Goal: Information Seeking & Learning: Find specific fact

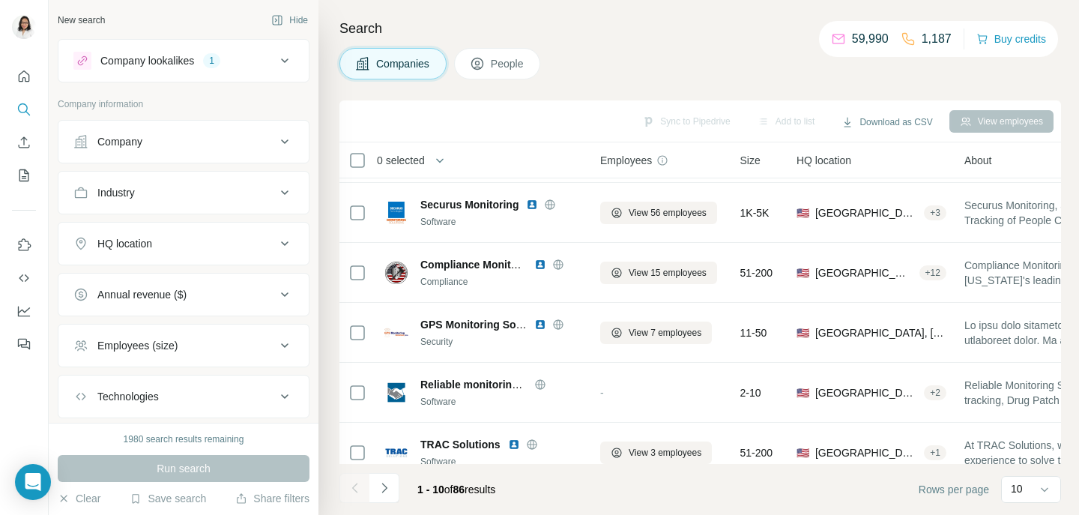
scroll to position [314, 0]
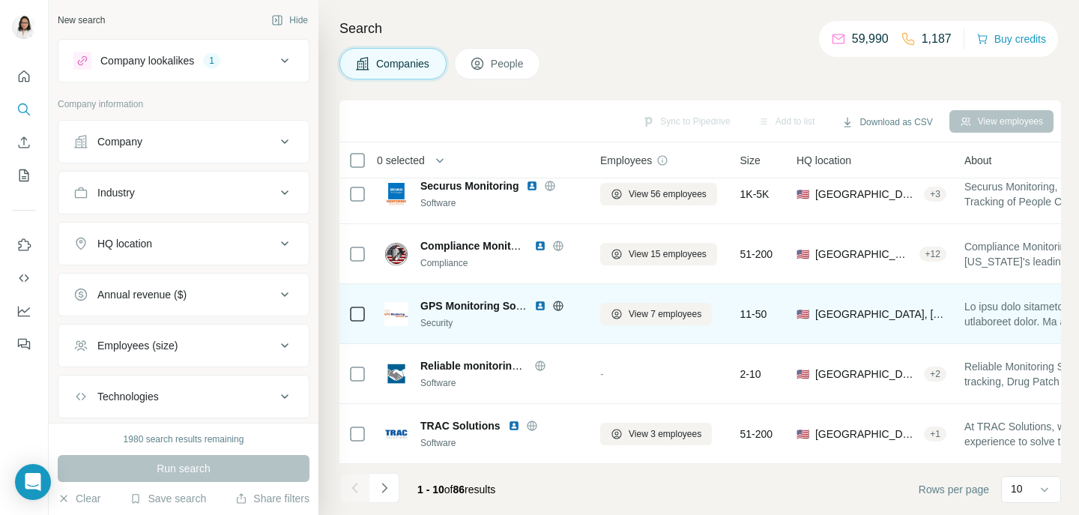
click at [455, 311] on span "GPS Monitoring Solutions Inc" at bounding box center [494, 306] width 148 height 12
click at [437, 306] on span "GPS Monitoring Solutions Inc" at bounding box center [494, 306] width 148 height 12
click at [558, 307] on icon at bounding box center [558, 306] width 12 height 12
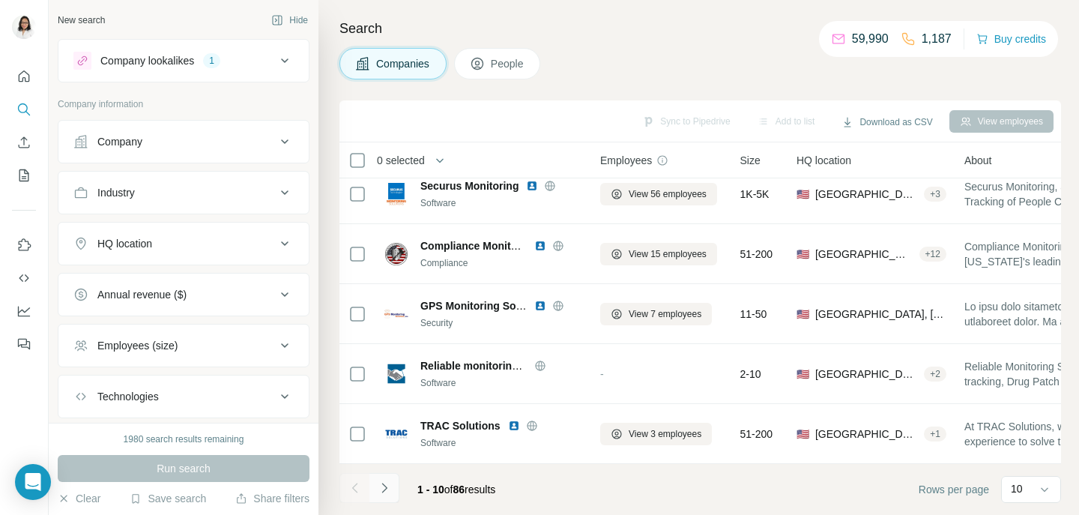
click at [389, 489] on icon "Navigate to next page" at bounding box center [384, 487] width 15 height 15
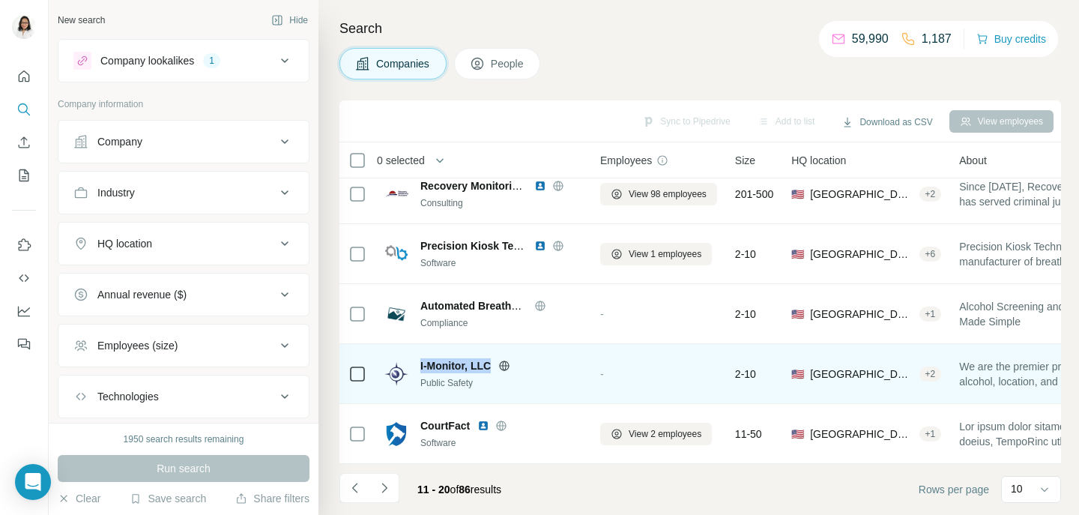
drag, startPoint x: 420, startPoint y: 363, endPoint x: 490, endPoint y: 369, distance: 70.7
click at [490, 369] on div "I-Monitor, LLC Public Safety" at bounding box center [483, 373] width 198 height 31
copy span "I-Monitor, LLC"
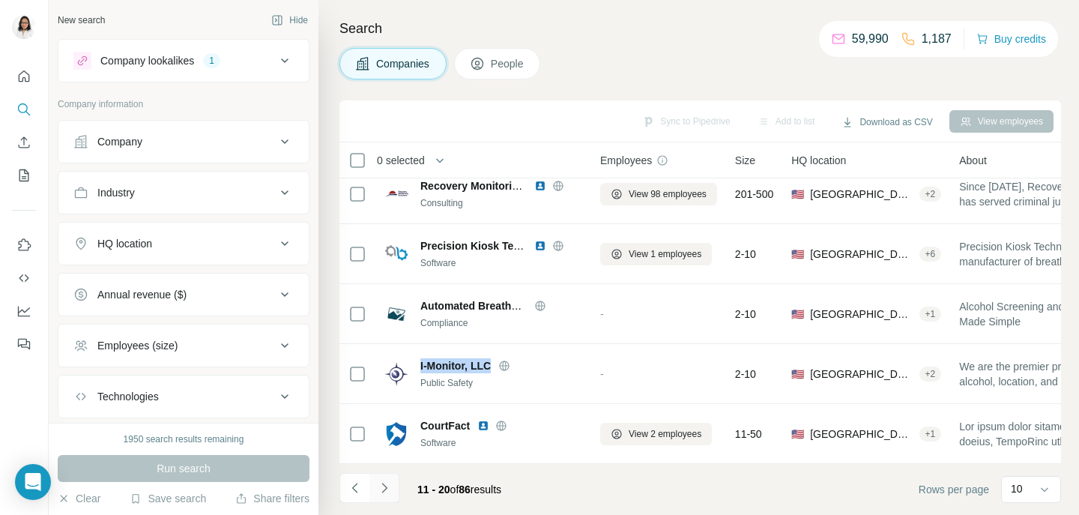
click at [386, 489] on icon "Navigate to next page" at bounding box center [384, 487] width 15 height 15
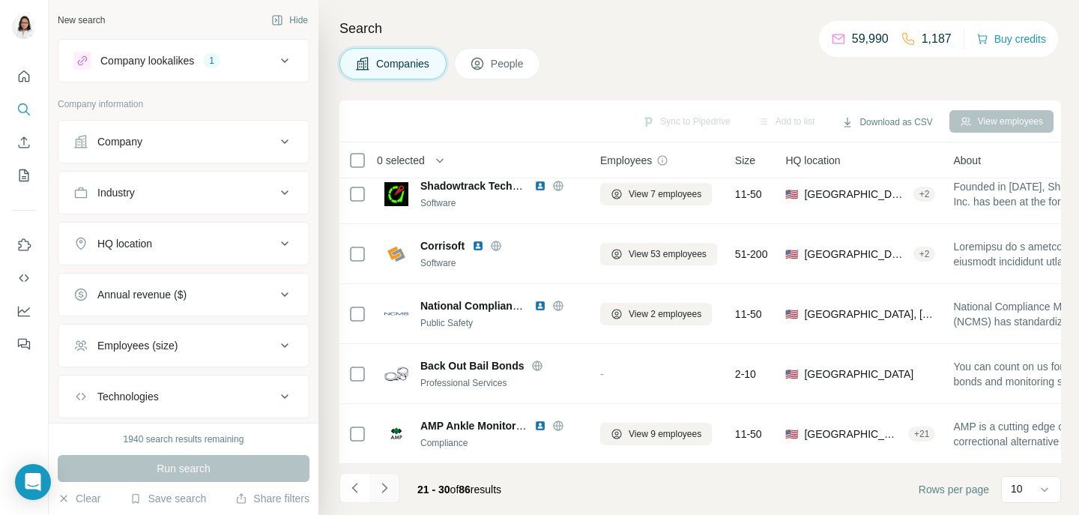
click at [384, 489] on icon "Navigate to next page" at bounding box center [383, 487] width 5 height 10
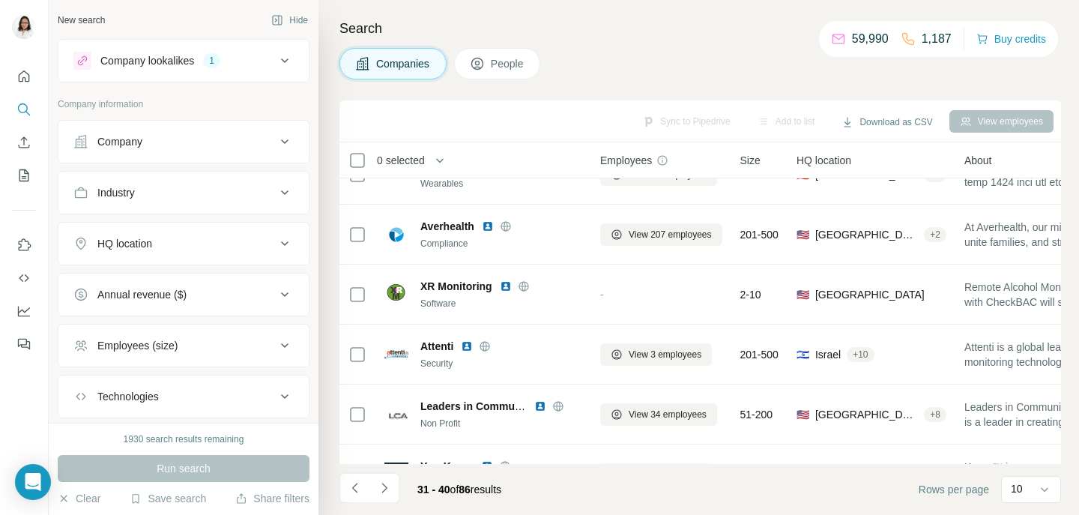
scroll to position [0, 0]
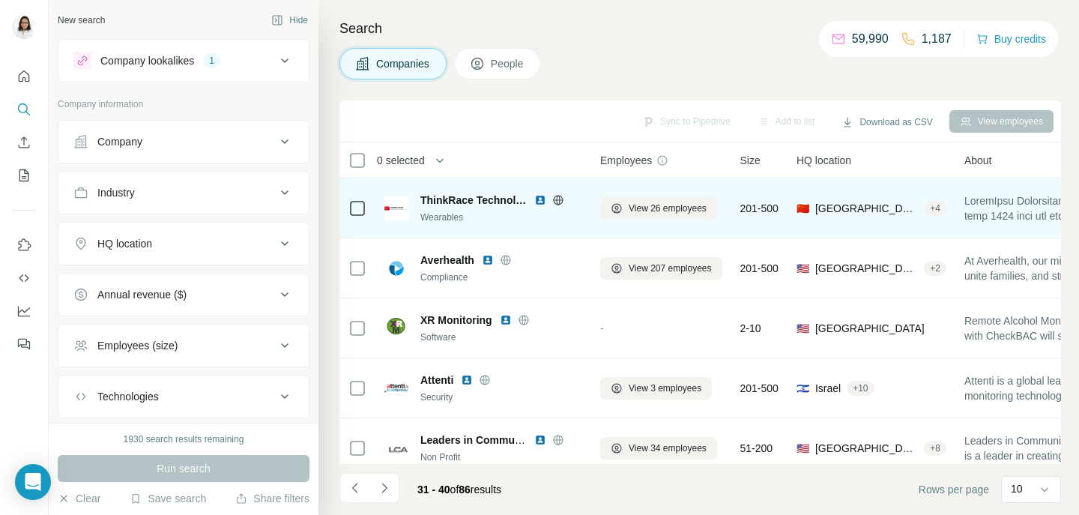
click at [562, 196] on icon at bounding box center [558, 200] width 12 height 12
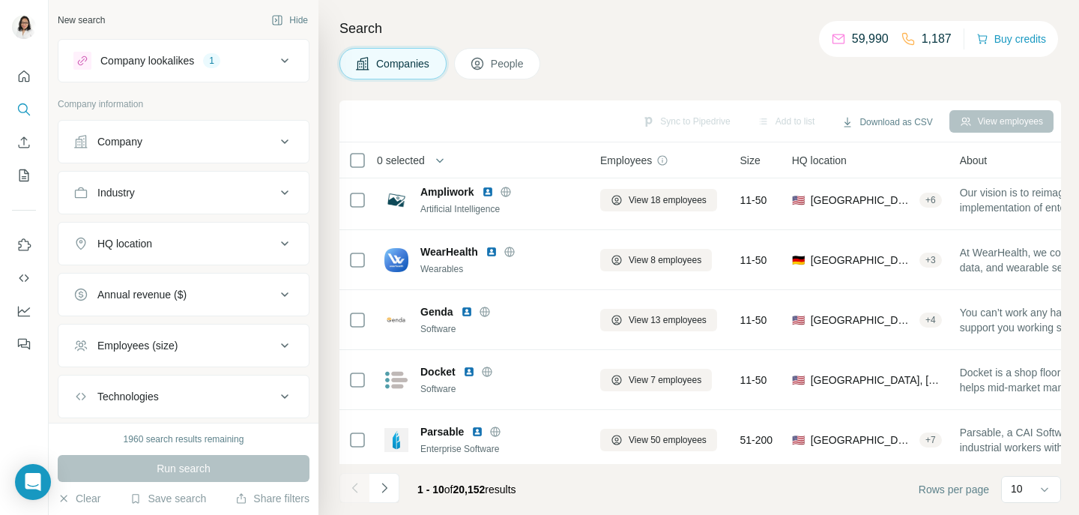
scroll to position [309, 0]
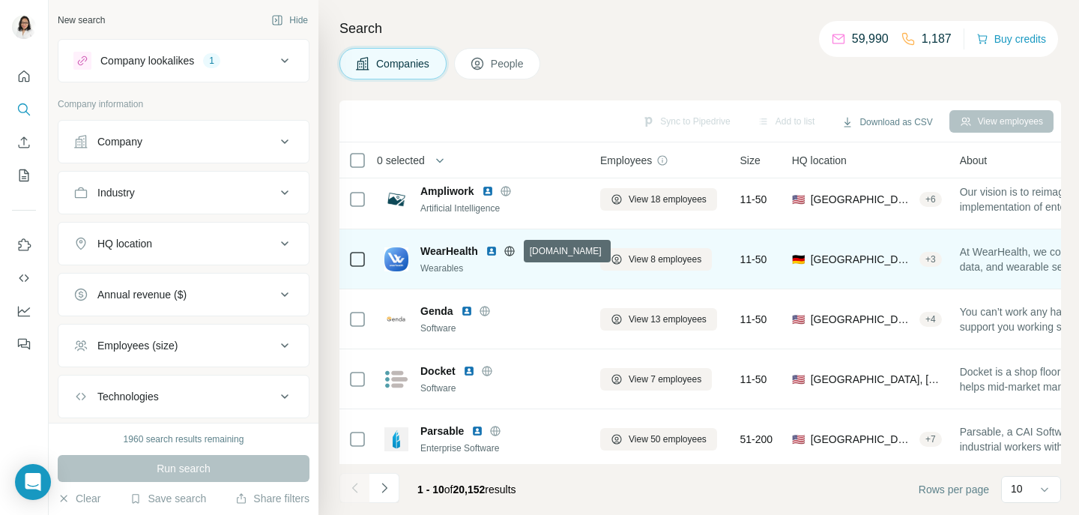
click at [509, 249] on icon at bounding box center [509, 251] width 4 height 10
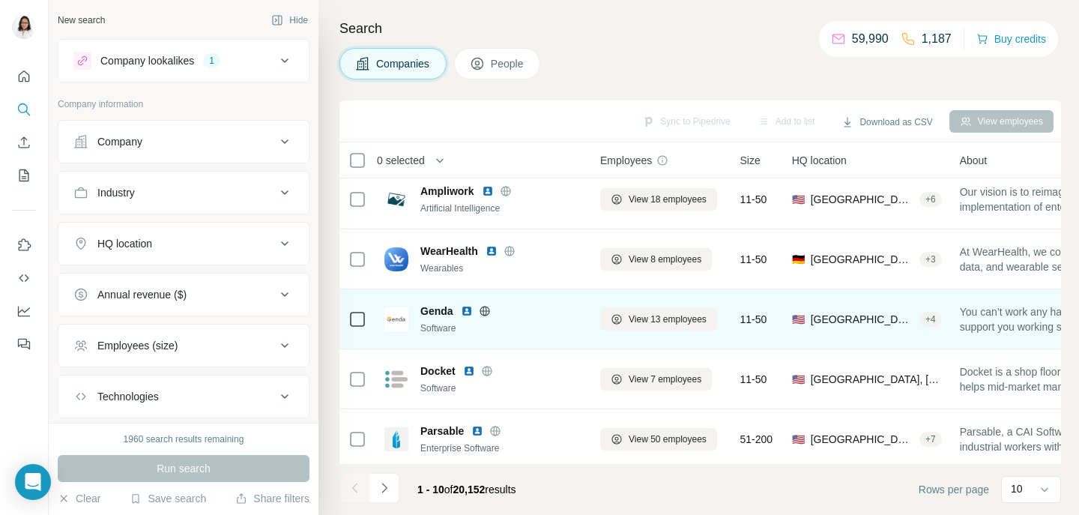
scroll to position [314, 0]
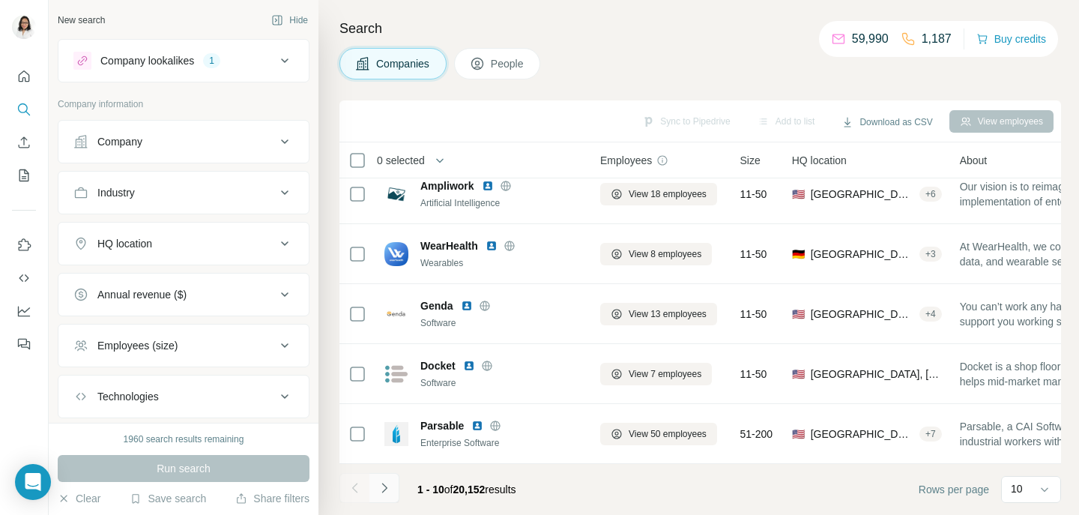
click at [392, 486] on button "Navigate to next page" at bounding box center [384, 488] width 30 height 30
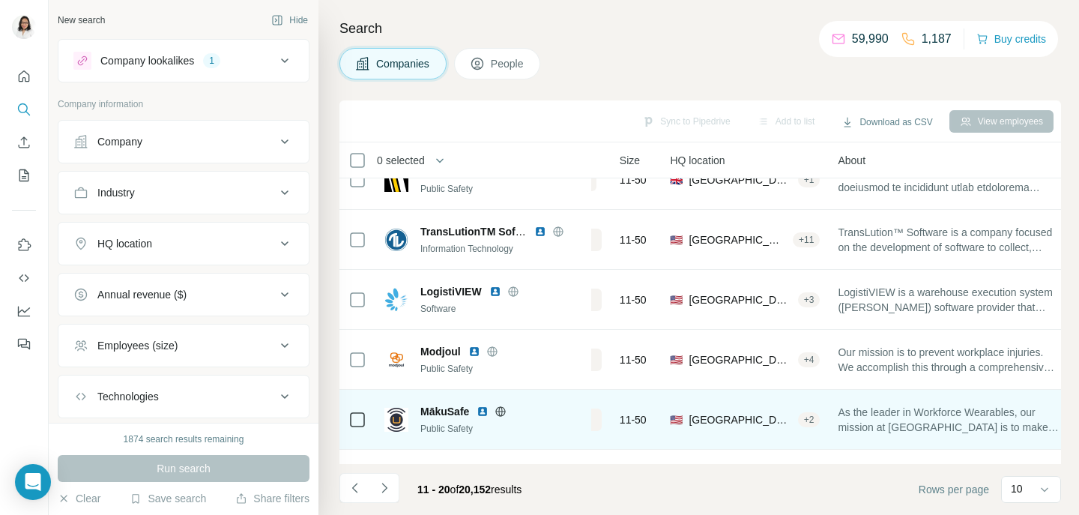
scroll to position [28, 84]
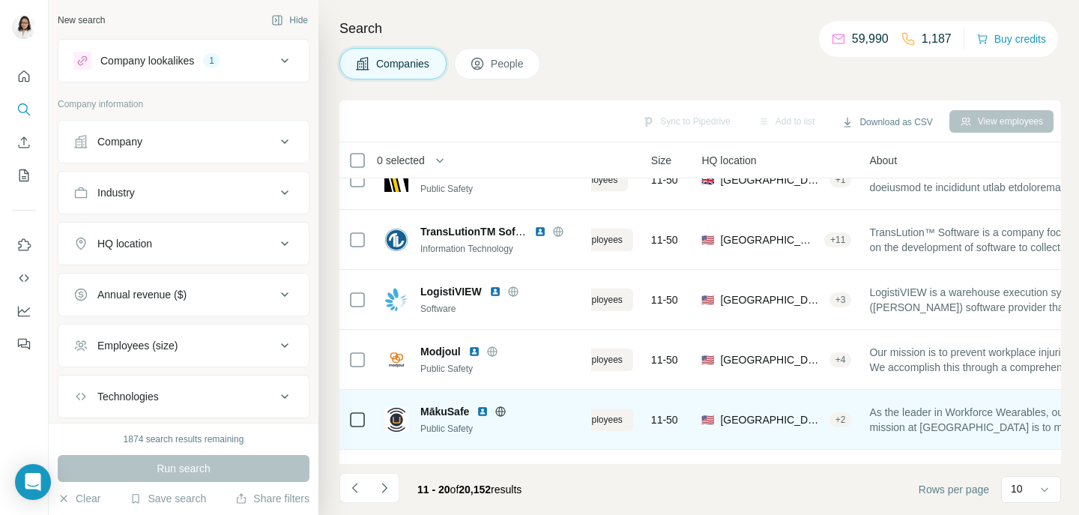
click at [502, 412] on icon at bounding box center [500, 411] width 12 height 12
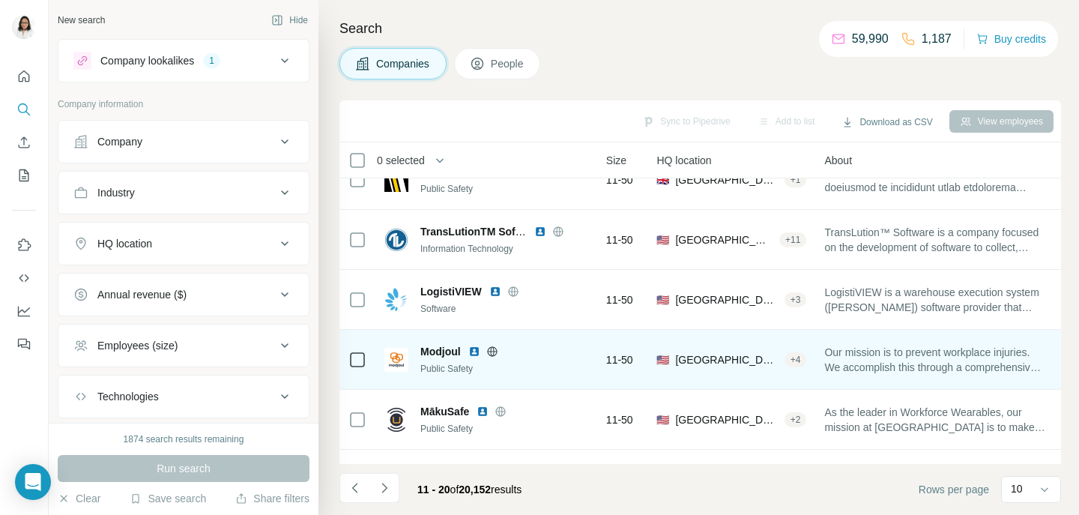
scroll to position [28, 130]
click at [494, 350] on icon at bounding box center [492, 351] width 4 height 10
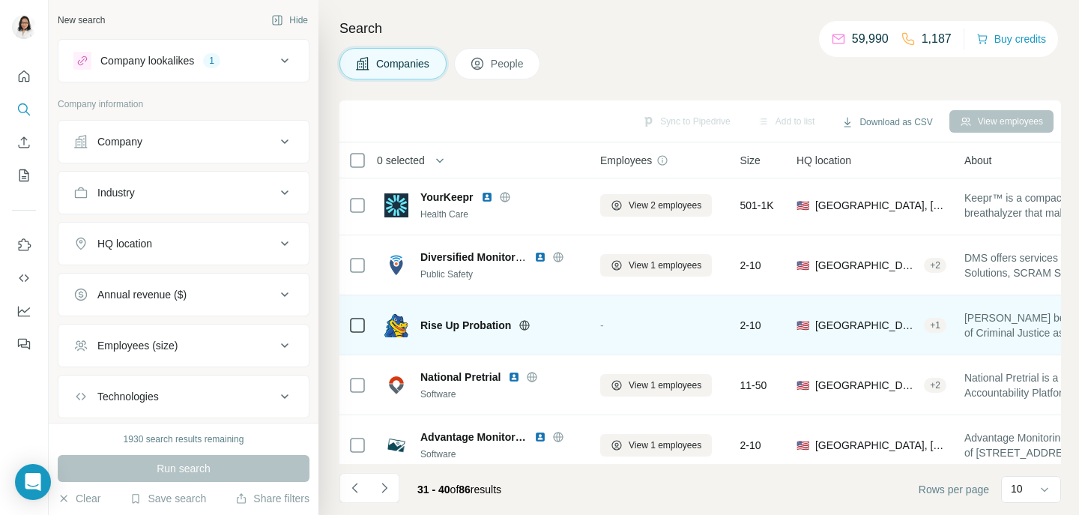
scroll to position [314, 0]
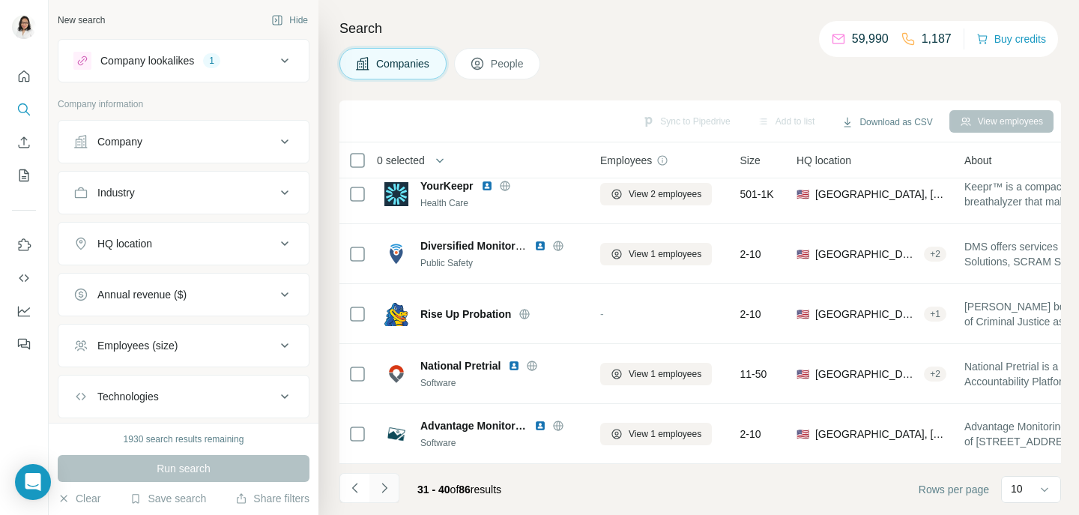
click at [390, 488] on icon "Navigate to next page" at bounding box center [384, 487] width 15 height 15
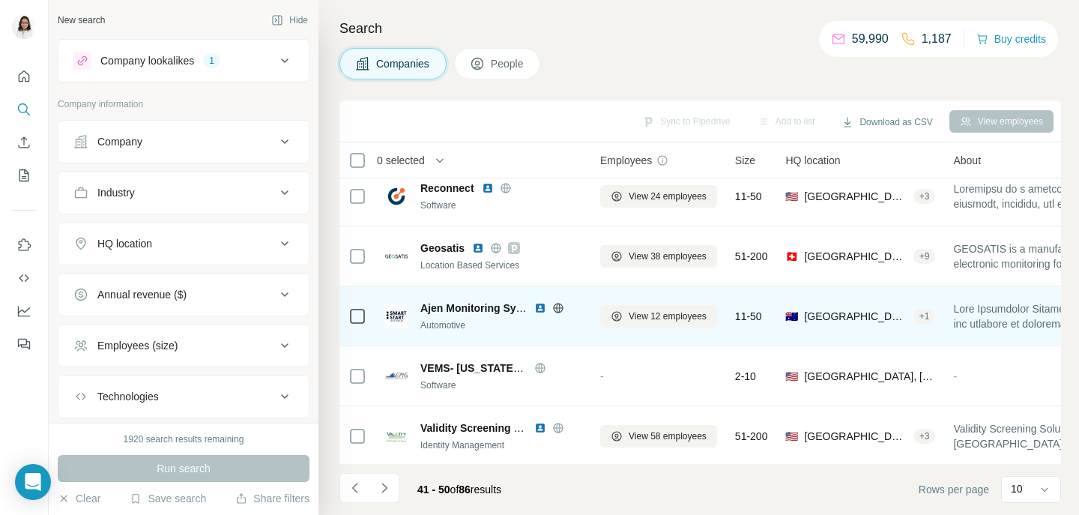
scroll to position [253, 0]
click at [563, 303] on icon at bounding box center [558, 306] width 12 height 12
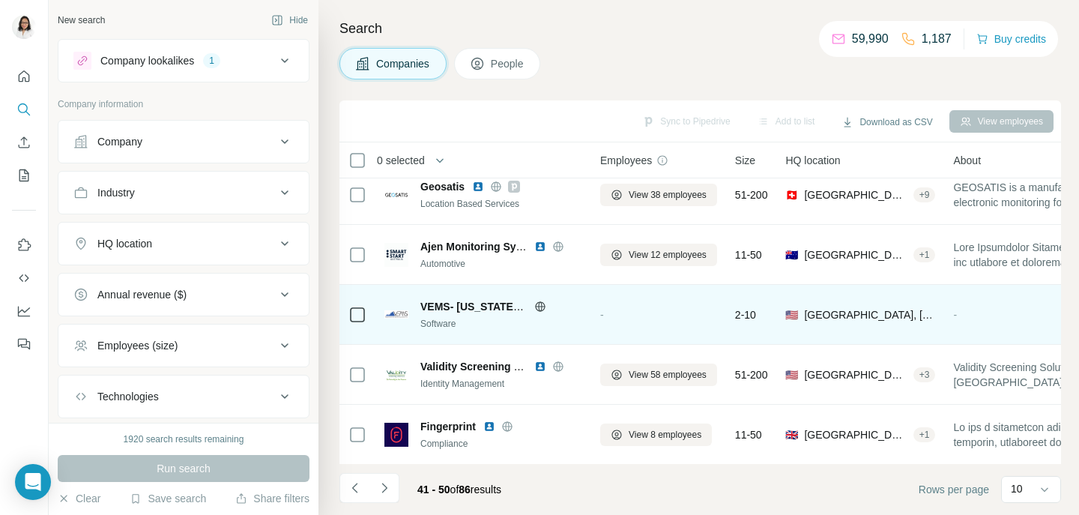
scroll to position [314, 0]
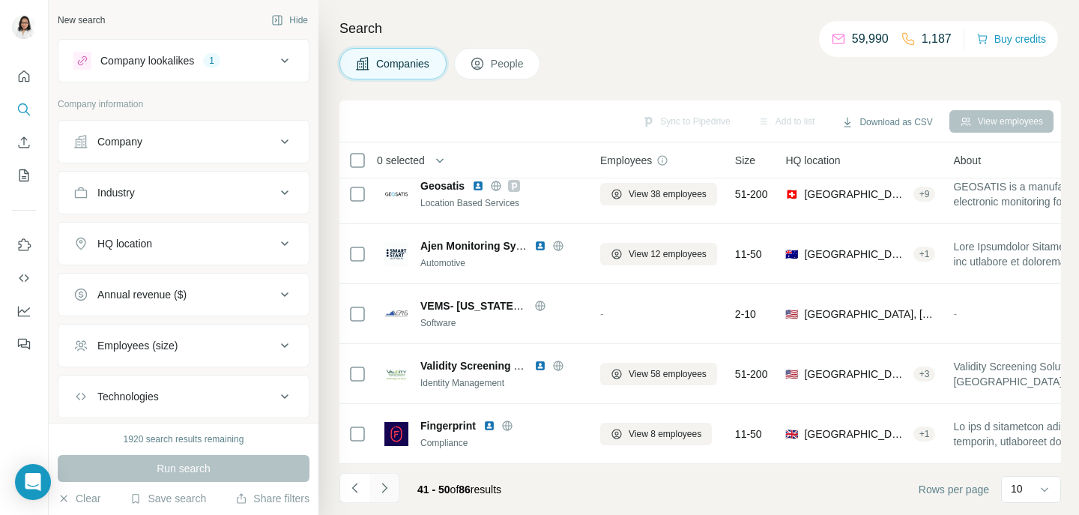
click at [387, 486] on icon "Navigate to next page" at bounding box center [384, 487] width 15 height 15
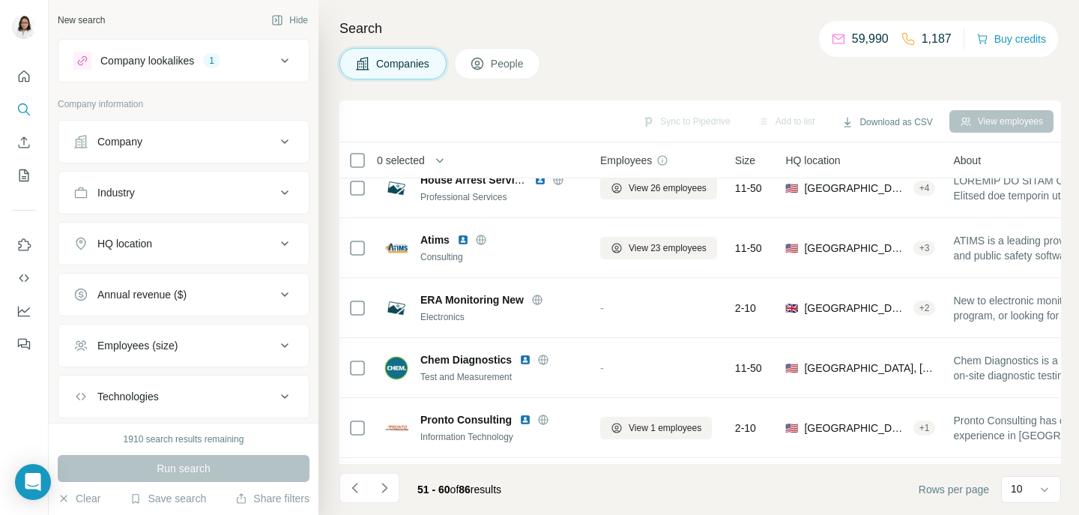
scroll to position [24, 0]
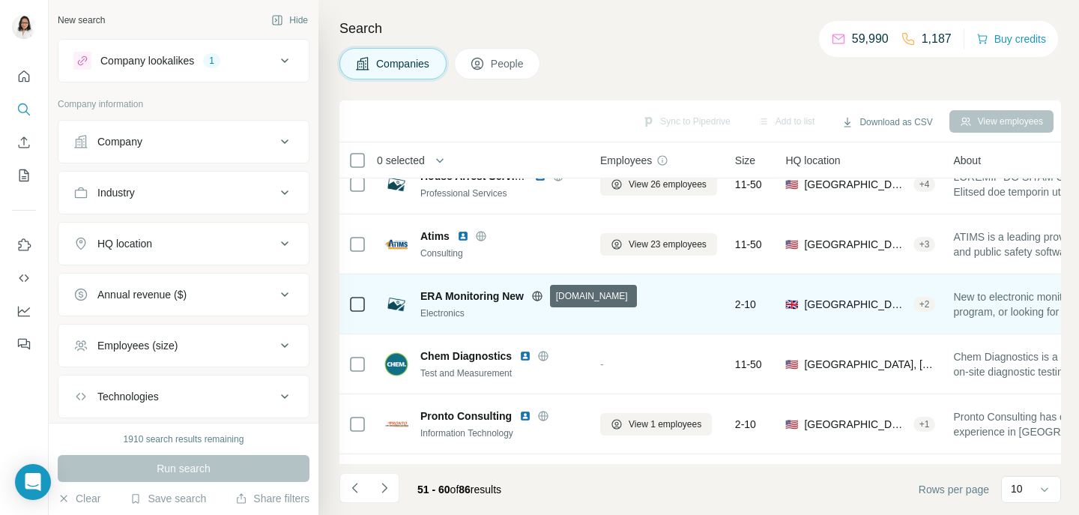
click at [538, 295] on icon at bounding box center [537, 295] width 10 height 1
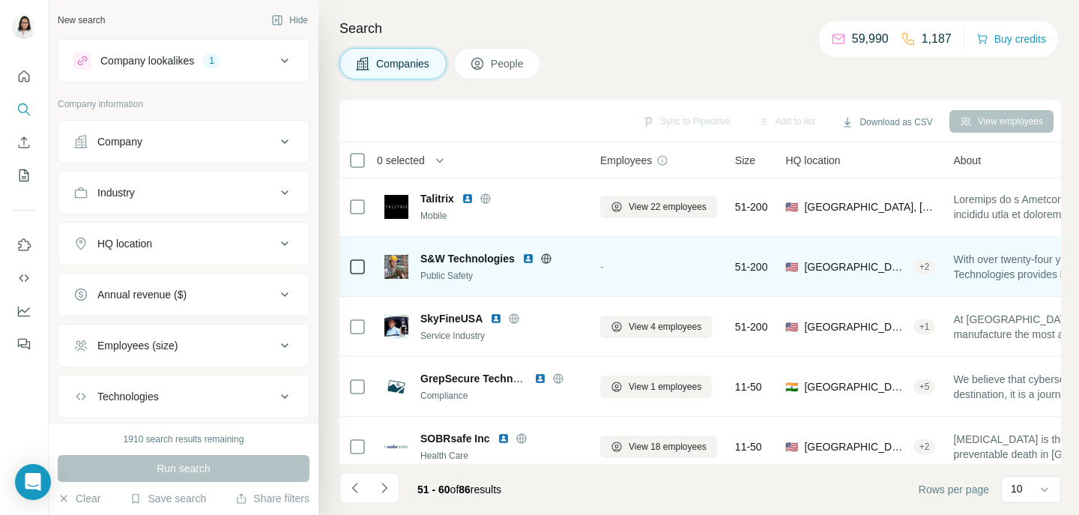
scroll to position [314, 0]
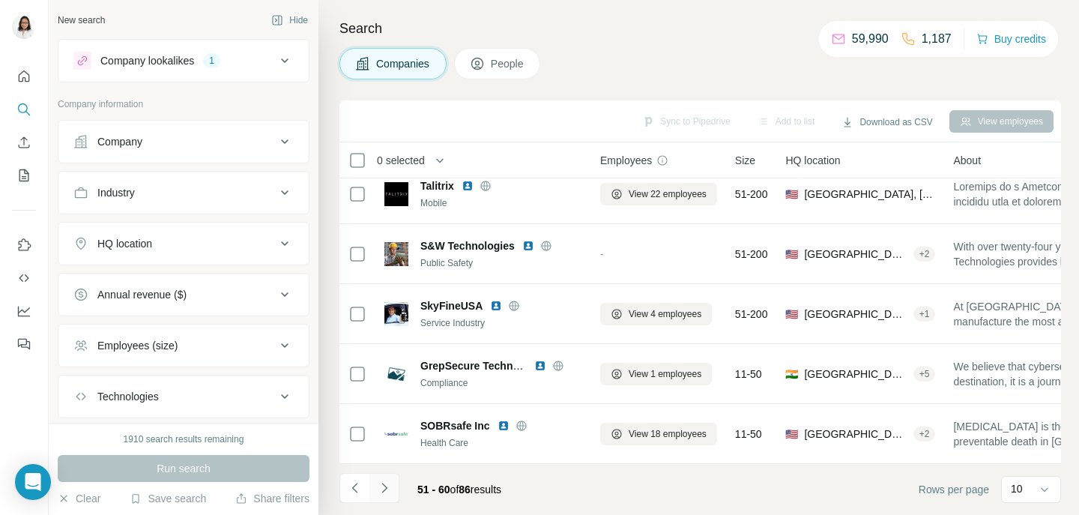
click at [387, 485] on icon "Navigate to next page" at bounding box center [384, 487] width 15 height 15
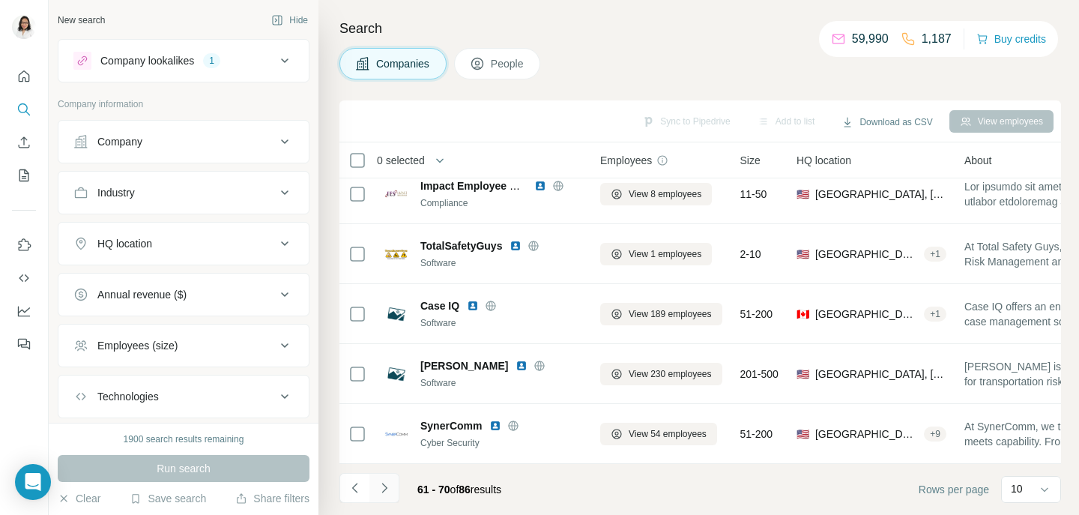
click at [386, 488] on icon "Navigate to next page" at bounding box center [383, 487] width 5 height 10
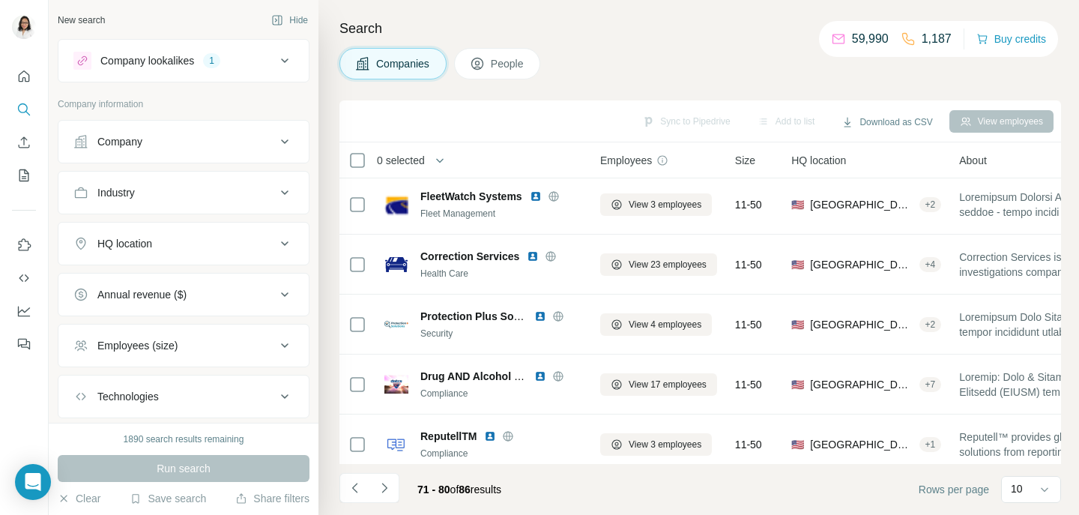
scroll to position [304, 0]
click at [387, 486] on icon "Navigate to next page" at bounding box center [384, 487] width 15 height 15
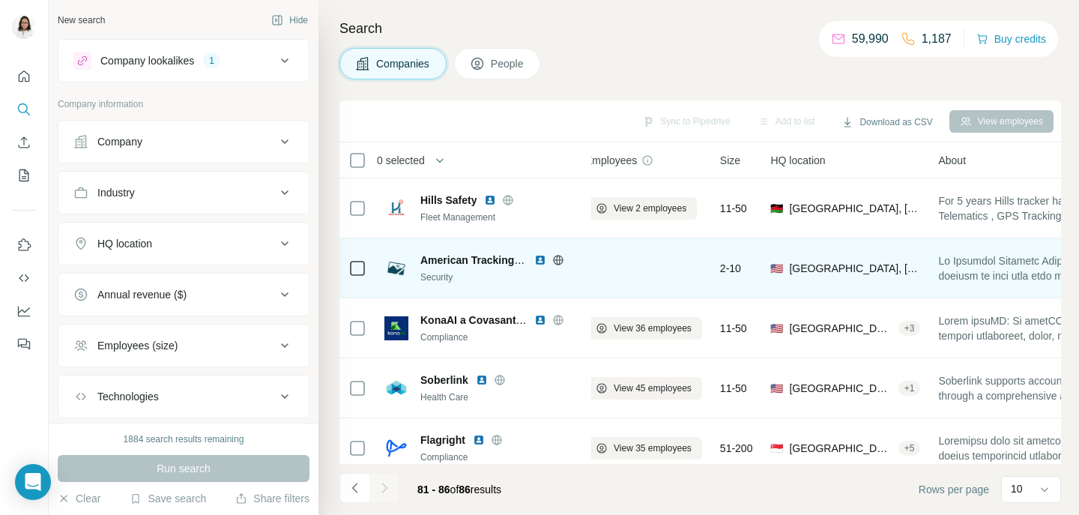
scroll to position [0, 0]
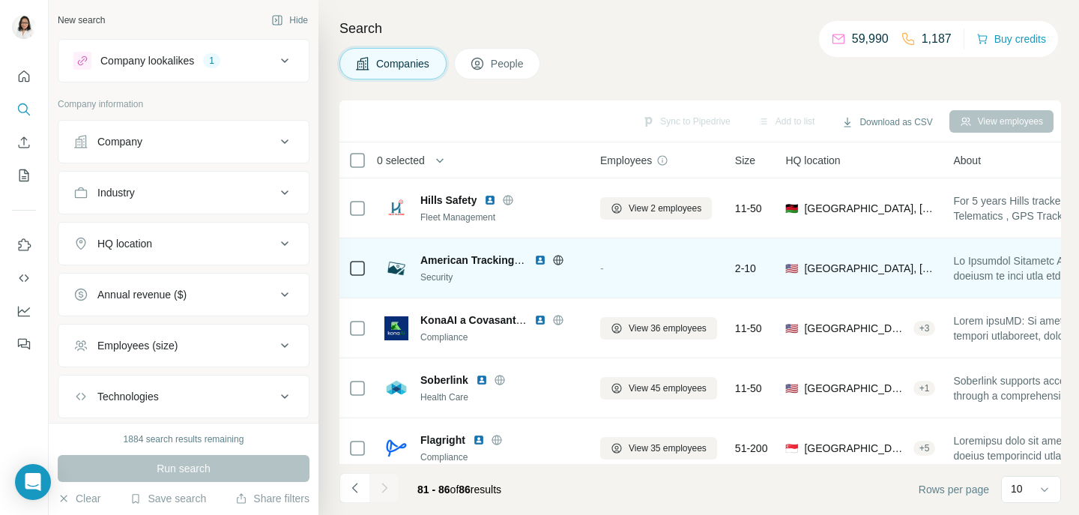
click at [757, 290] on td "2-10" at bounding box center [751, 268] width 51 height 60
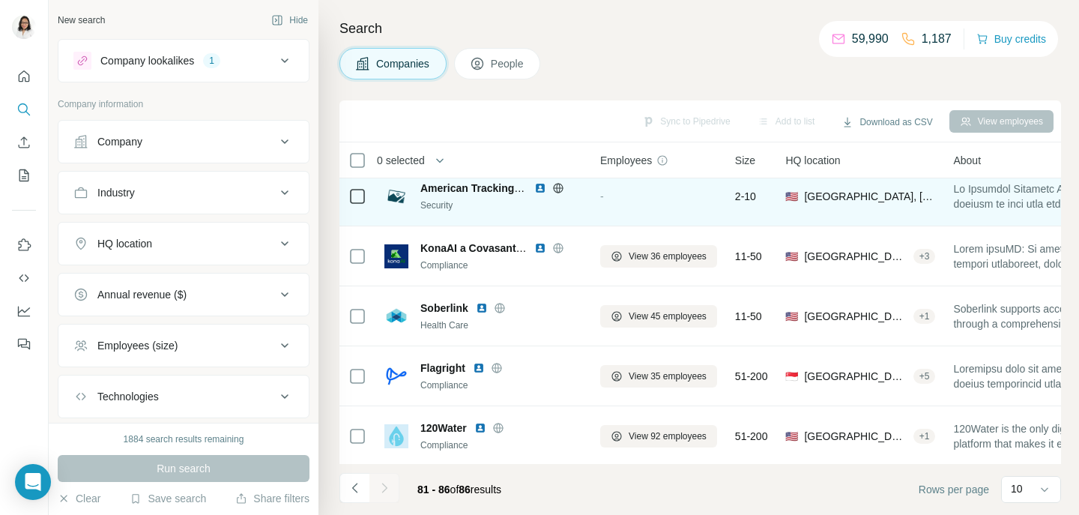
scroll to position [74, 0]
